Goal: Task Accomplishment & Management: Complete application form

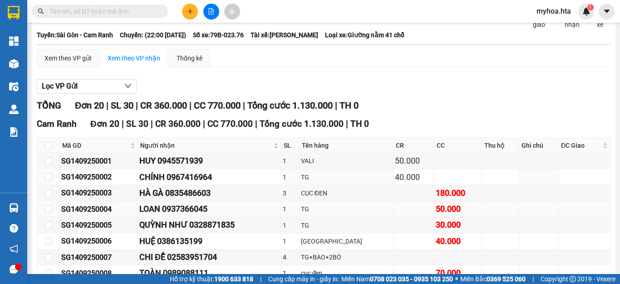
scroll to position [91, 0]
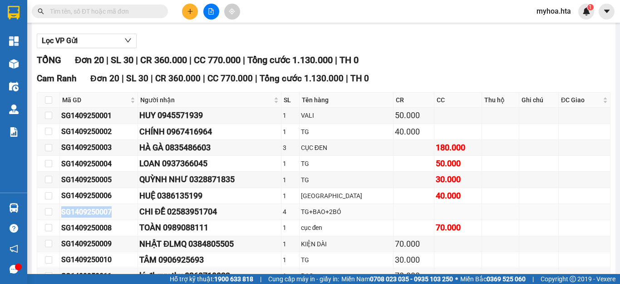
drag, startPoint x: 113, startPoint y: 218, endPoint x: 58, endPoint y: 225, distance: 55.4
click at [58, 220] on tr "SG1409250007 CHI ĐỀ 02583951704 4 TG+BAO+2BÓ" at bounding box center [323, 212] width 573 height 16
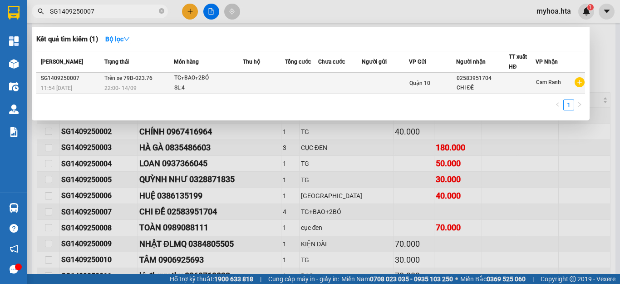
type input "SG1409250007"
click at [320, 82] on td at bounding box center [340, 83] width 44 height 21
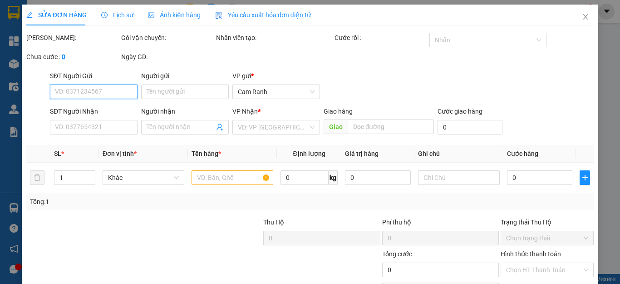
type input "02583951704"
type input "CHI ĐỀ"
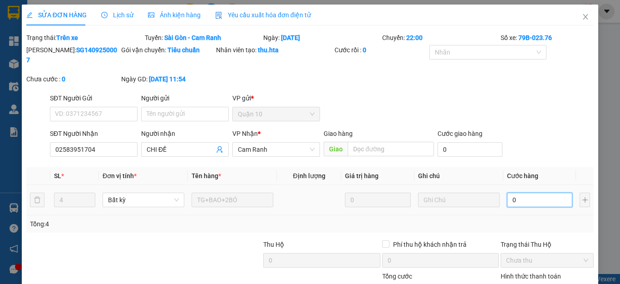
click at [520, 192] on input "0" at bounding box center [539, 199] width 65 height 15
type input "2"
type input "20"
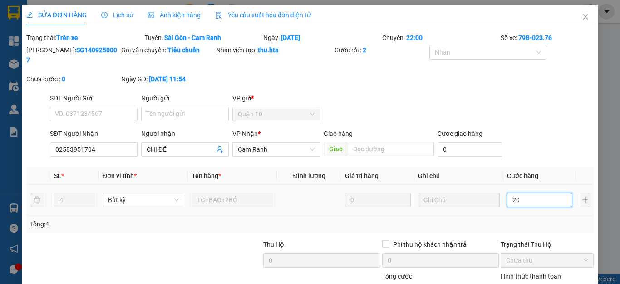
type input "20"
type input "200"
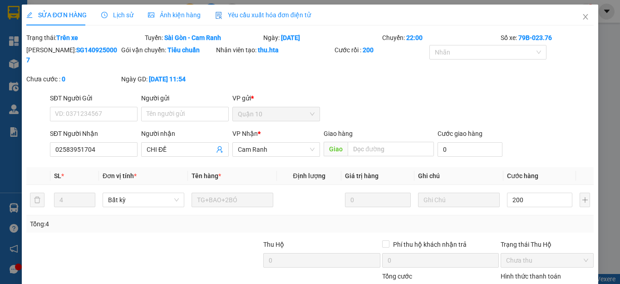
type input "200.000"
click at [460, 219] on div "Tổng: 4" at bounding box center [310, 224] width 560 height 10
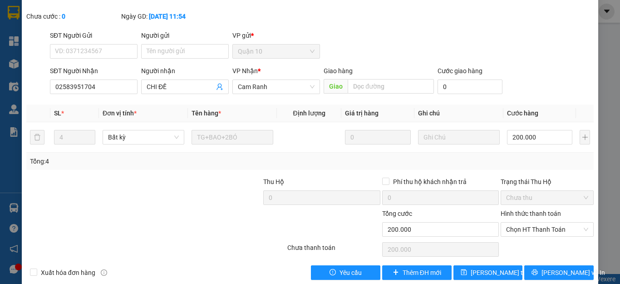
scroll to position [66, 0]
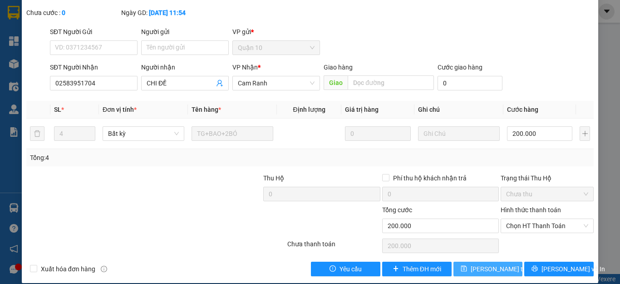
click at [475, 264] on span "[PERSON_NAME] thay đổi" at bounding box center [506, 269] width 73 height 10
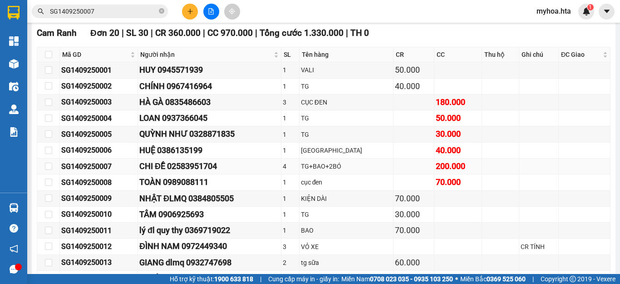
scroll to position [181, 0]
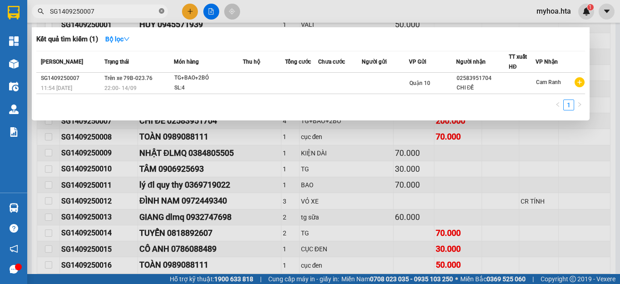
click at [162, 10] on icon "close-circle" at bounding box center [161, 10] width 5 height 5
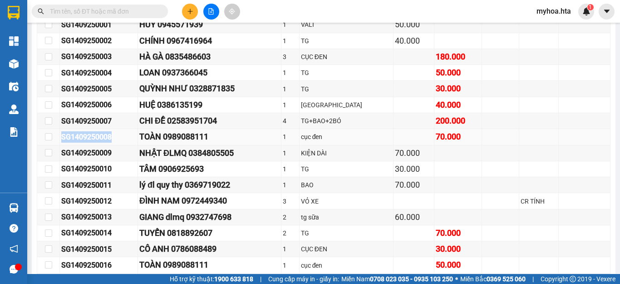
drag, startPoint x: 116, startPoint y: 139, endPoint x: 54, endPoint y: 140, distance: 62.6
click at [54, 141] on tr "SG1409250008 TOÀN 0989088111 1 cục đen 70.000" at bounding box center [323, 137] width 573 height 16
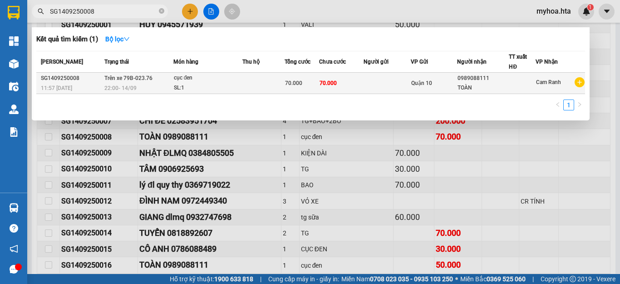
type input "SG1409250008"
click at [388, 73] on td at bounding box center [386, 83] width 47 height 21
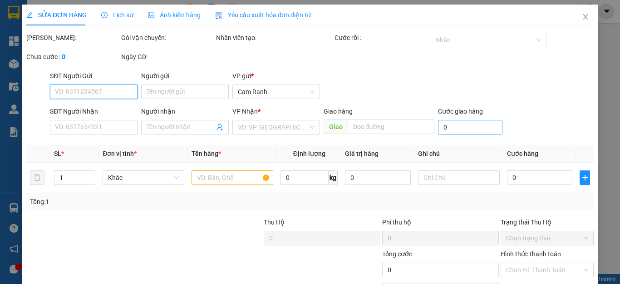
type input "0989088111"
type input "TOÀN"
type input "70.000"
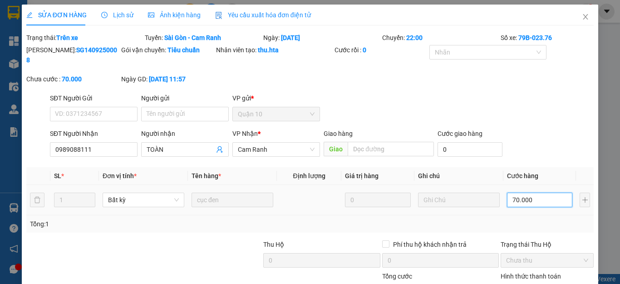
click at [544, 192] on input "70.000" at bounding box center [539, 199] width 65 height 15
type input "6"
type input "60"
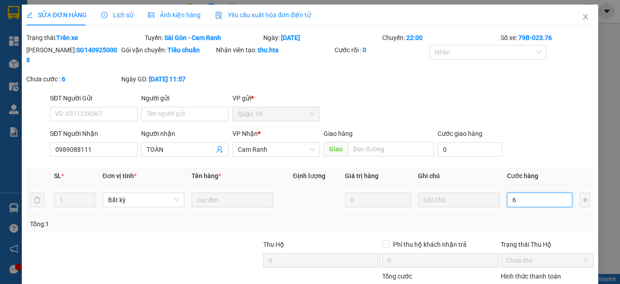
type input "60"
type input "60.000"
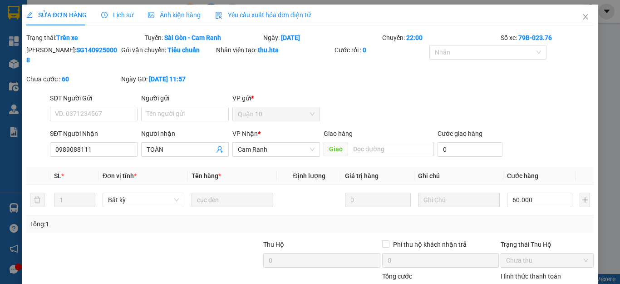
click at [520, 219] on div "Tổng: 1" at bounding box center [310, 224] width 560 height 10
click at [530, 219] on div "Tổng: 1" at bounding box center [310, 224] width 560 height 10
click at [524, 215] on div "Tổng: 1" at bounding box center [309, 223] width 567 height 17
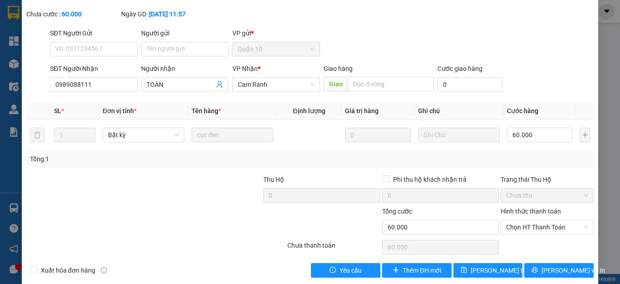
scroll to position [66, 0]
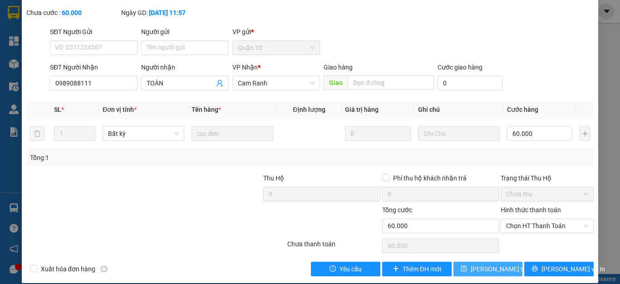
click at [493, 264] on span "[PERSON_NAME] thay đổi" at bounding box center [506, 269] width 73 height 10
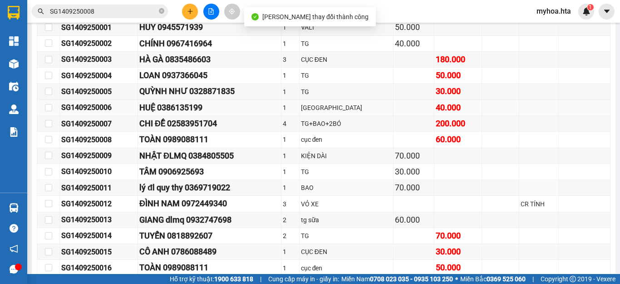
scroll to position [181, 0]
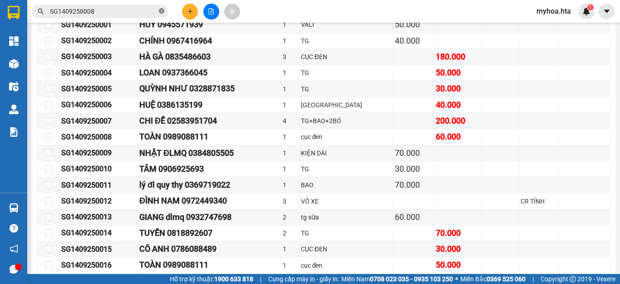
click at [162, 10] on icon "close-circle" at bounding box center [161, 10] width 5 height 5
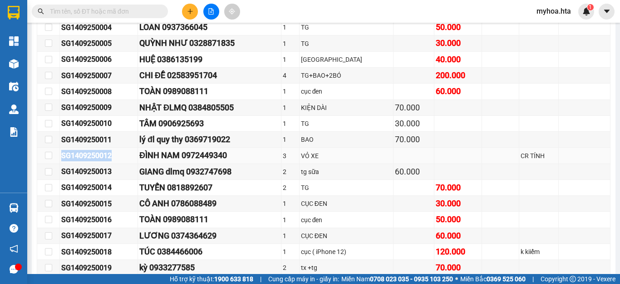
drag, startPoint x: 116, startPoint y: 162, endPoint x: 61, endPoint y: 164, distance: 54.5
click at [61, 161] on div "SG1409250012" at bounding box center [98, 155] width 75 height 11
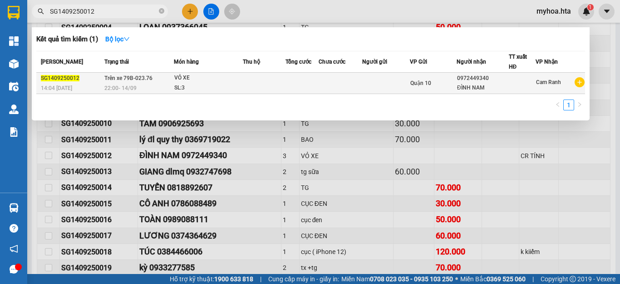
type input "SG1409250012"
click at [289, 82] on td at bounding box center [301, 83] width 33 height 21
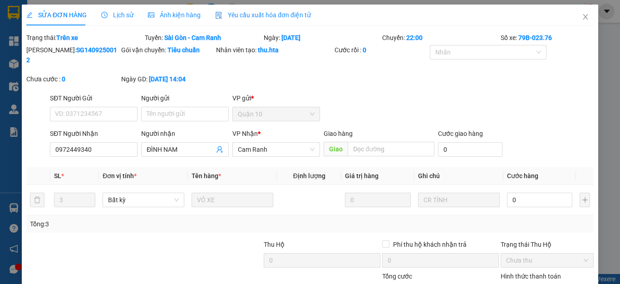
type input "0972449340"
type input "ĐÌNH NAM"
click at [531, 192] on input "0" at bounding box center [539, 199] width 65 height 15
type input "1"
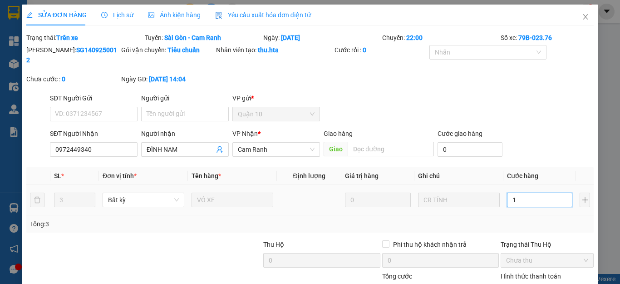
type input "1"
type input "12"
type input "120"
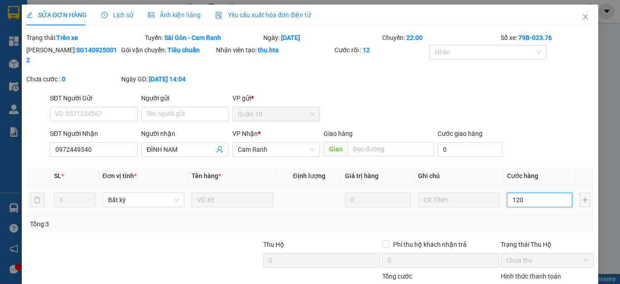
type input "120"
type input "120.000"
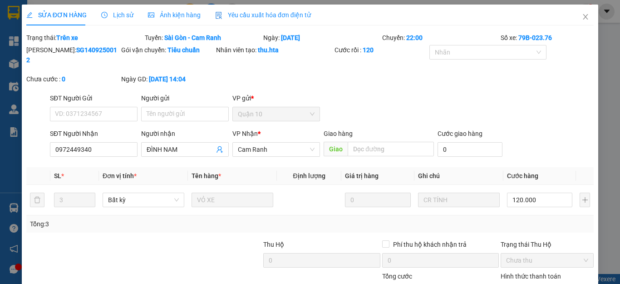
click at [529, 219] on div "Tổng: 3" at bounding box center [310, 224] width 560 height 10
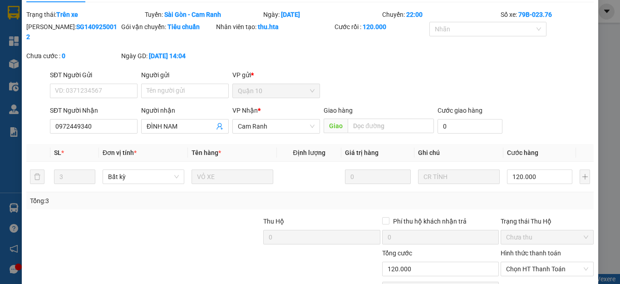
scroll to position [66, 0]
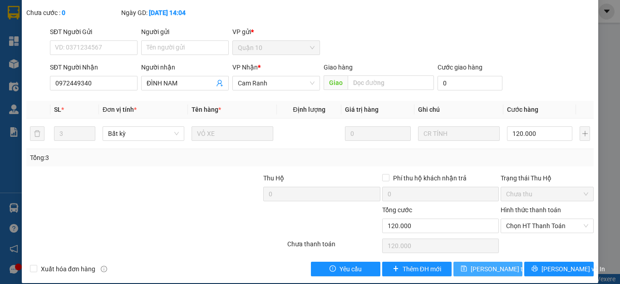
click at [474, 264] on span "[PERSON_NAME] thay đổi" at bounding box center [506, 269] width 73 height 10
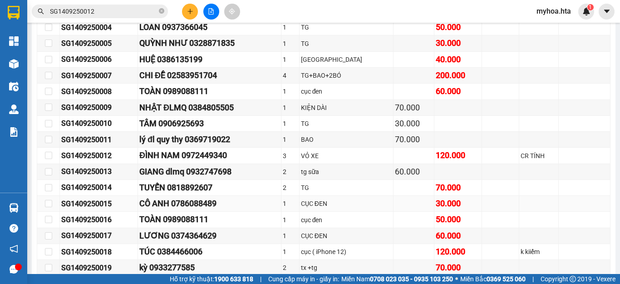
scroll to position [272, 0]
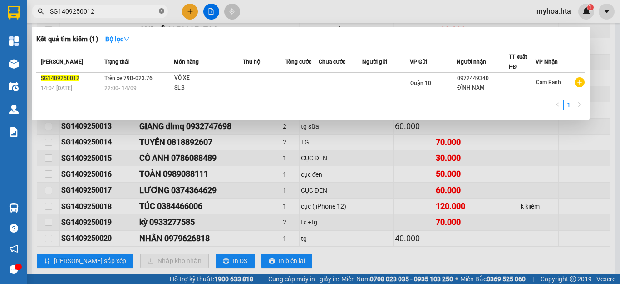
click at [161, 12] on icon "close-circle" at bounding box center [161, 10] width 5 height 5
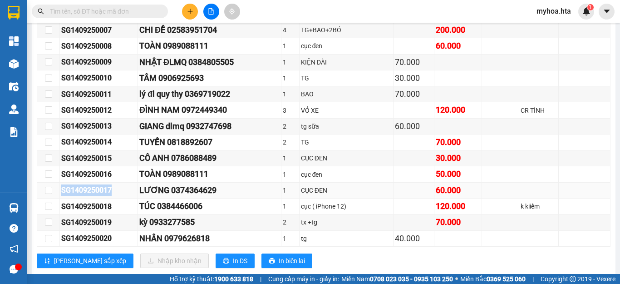
drag, startPoint x: 125, startPoint y: 200, endPoint x: 62, endPoint y: 190, distance: 63.4
click at [55, 198] on tr "SG1409250017 LƯƠNG 0374364629 1 CỤC ĐEN 60.000" at bounding box center [323, 190] width 573 height 16
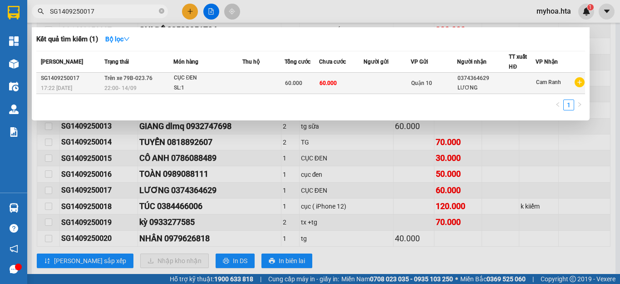
type input "SG1409250017"
click at [492, 89] on div "LƯƠNG" at bounding box center [482, 88] width 51 height 10
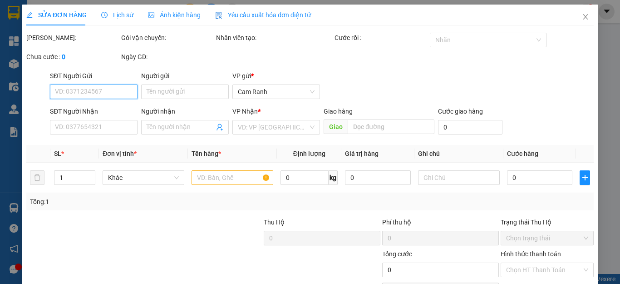
type input "0374364629"
type input "LƯƠNG"
type input "60.000"
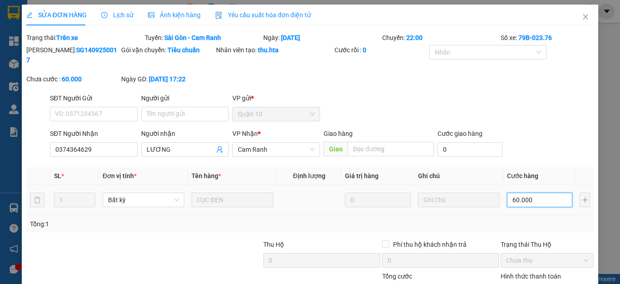
type input "5"
type input "50"
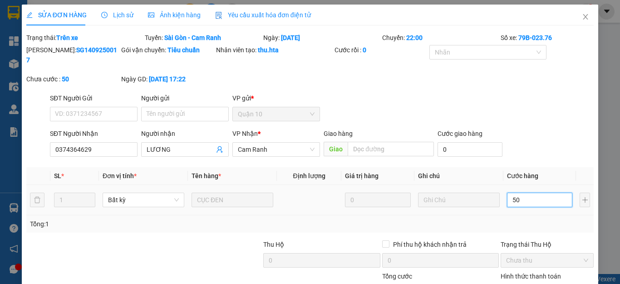
type input "50"
type input "50.000"
click at [526, 202] on td "50.000" at bounding box center [539, 200] width 73 height 30
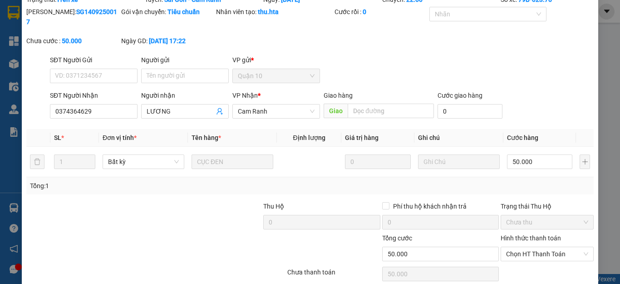
scroll to position [66, 0]
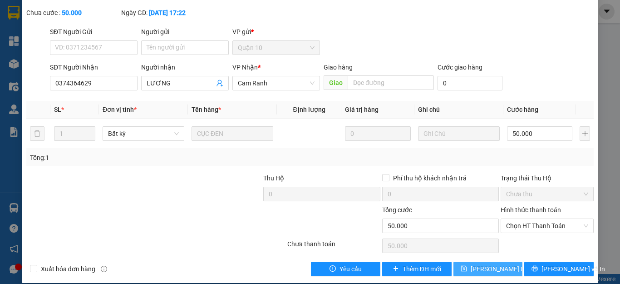
click at [481, 264] on span "[PERSON_NAME] thay đổi" at bounding box center [506, 269] width 73 height 10
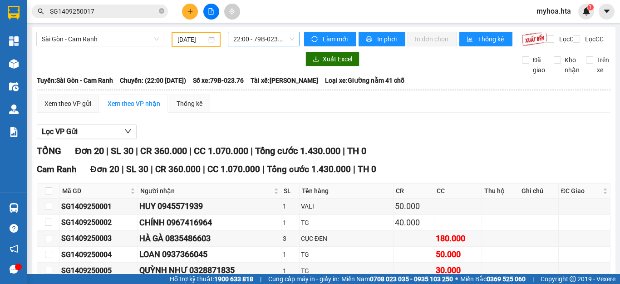
click at [260, 34] on span "22:00 - 79B-023.76" at bounding box center [263, 39] width 61 height 14
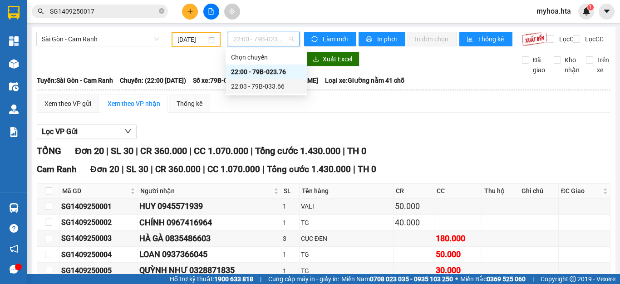
click at [277, 85] on div "22:03 - 79B-033.66" at bounding box center [266, 86] width 71 height 10
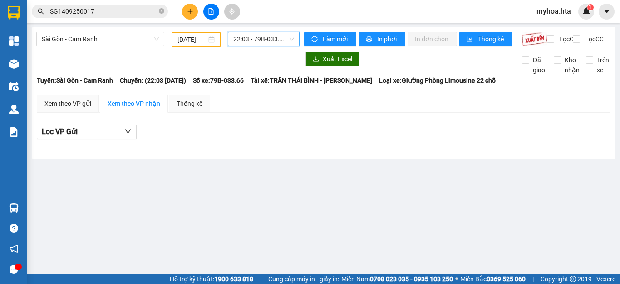
click at [284, 40] on span "22:03 - 79B-033.66" at bounding box center [263, 39] width 61 height 14
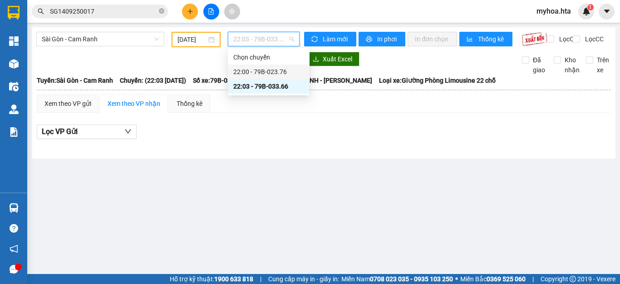
click at [286, 65] on div "22:00 - 79B-023.76" at bounding box center [269, 71] width 82 height 15
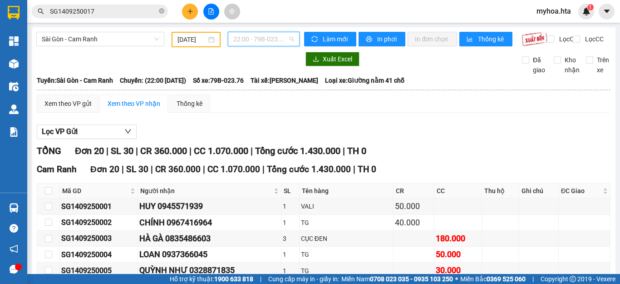
click at [263, 44] on span "22:00 - 79B-023.76" at bounding box center [263, 39] width 61 height 14
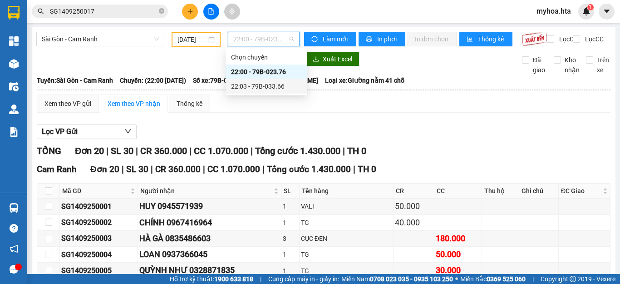
click at [272, 84] on div "22:03 - 79B-033.66" at bounding box center [266, 86] width 71 height 10
